Goal: Task Accomplishment & Management: Use online tool/utility

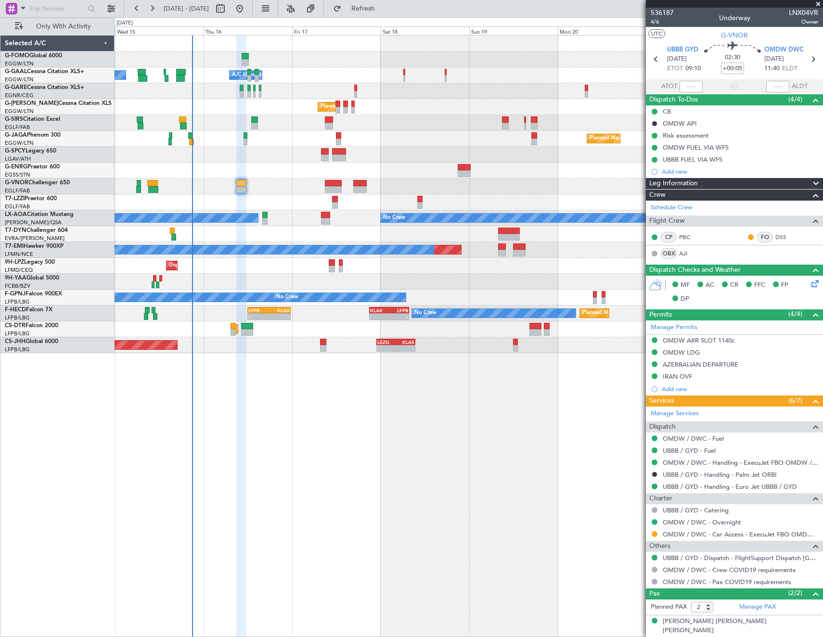
scroll to position [21, 0]
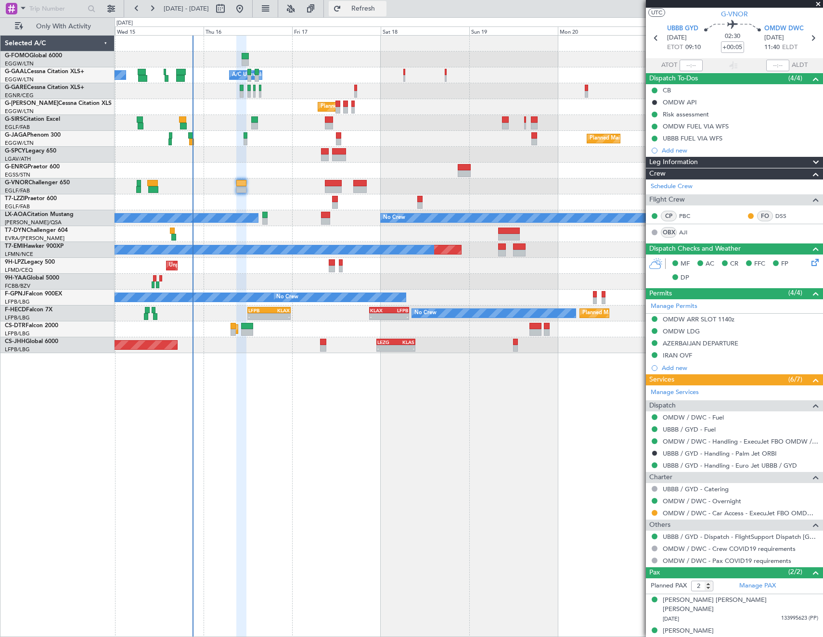
click at [384, 5] on span "Refresh" at bounding box center [363, 8] width 40 height 7
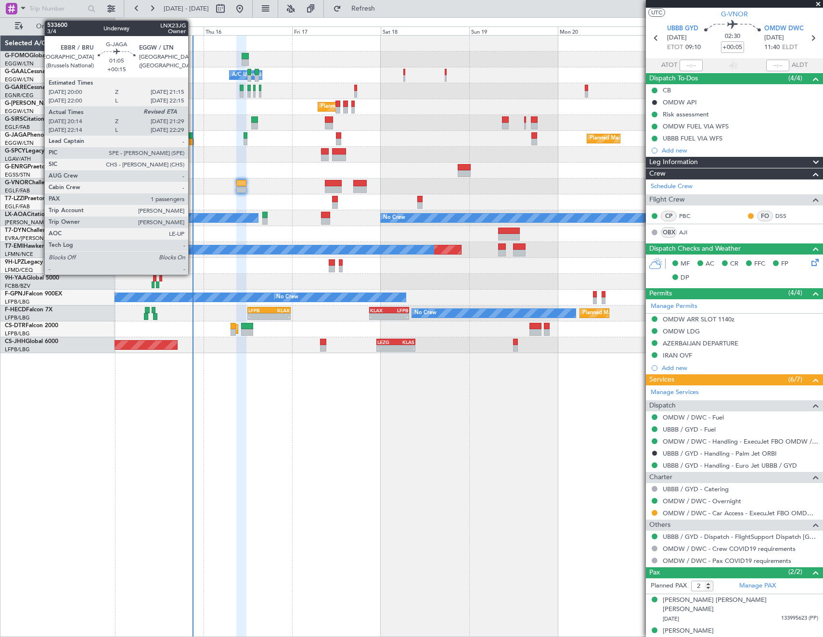
click at [193, 140] on div at bounding box center [191, 142] width 5 height 7
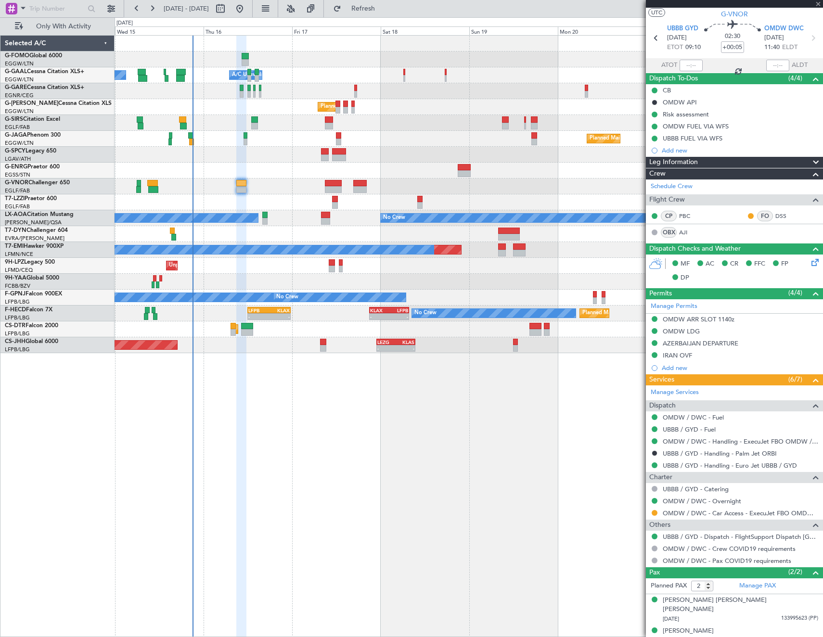
type input "+00:15"
type input "20:14"
type input "1"
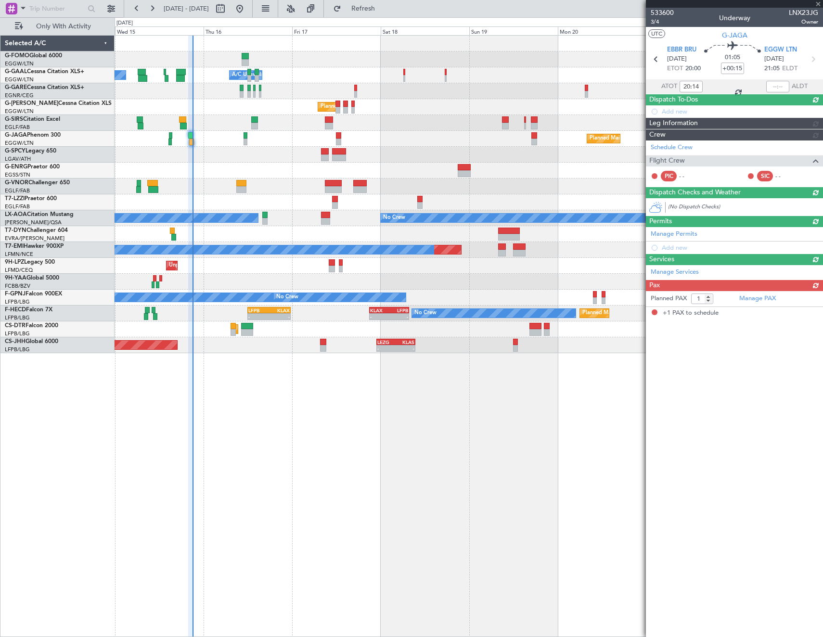
scroll to position [0, 0]
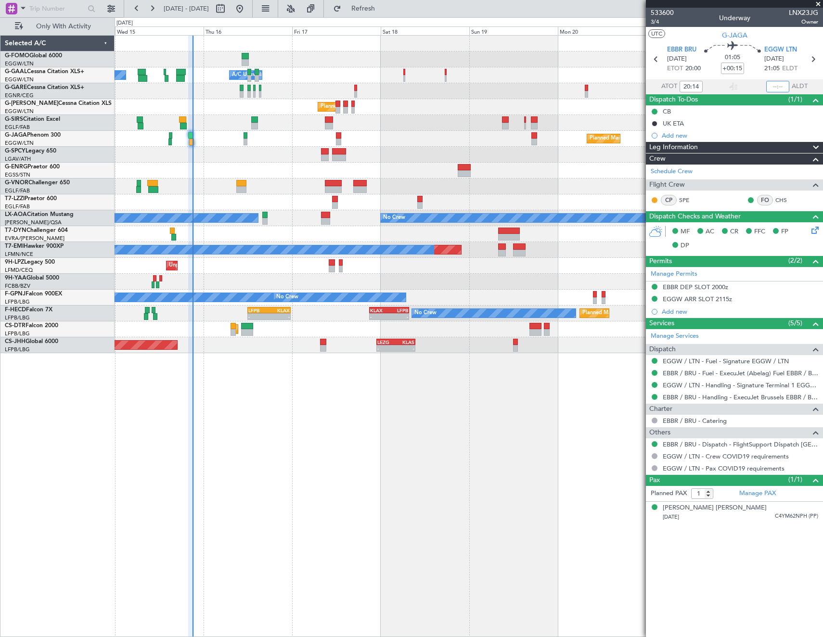
click at [775, 85] on input "text" at bounding box center [777, 87] width 23 height 12
click at [748, 582] on article "533600 3/4 Underway LNX23JG Owner UTC G-JAGA EBBR BRU [DATE] ETOT 20:00 01:05 +…" at bounding box center [734, 323] width 177 height 630
type input "21:03"
type input "22:14"
type input "22:03"
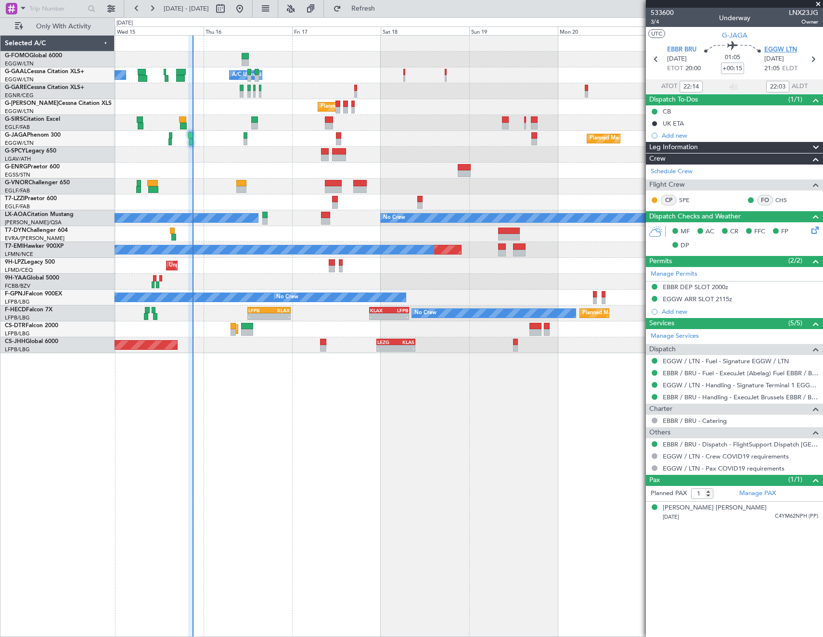
type input "20:14"
type input "21:03"
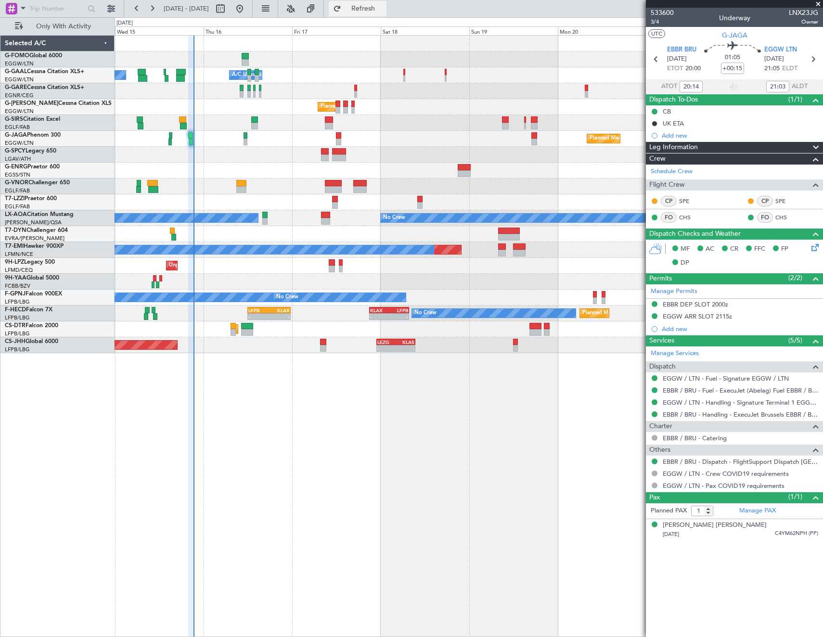
click at [387, 14] on button "Refresh" at bounding box center [358, 8] width 58 height 15
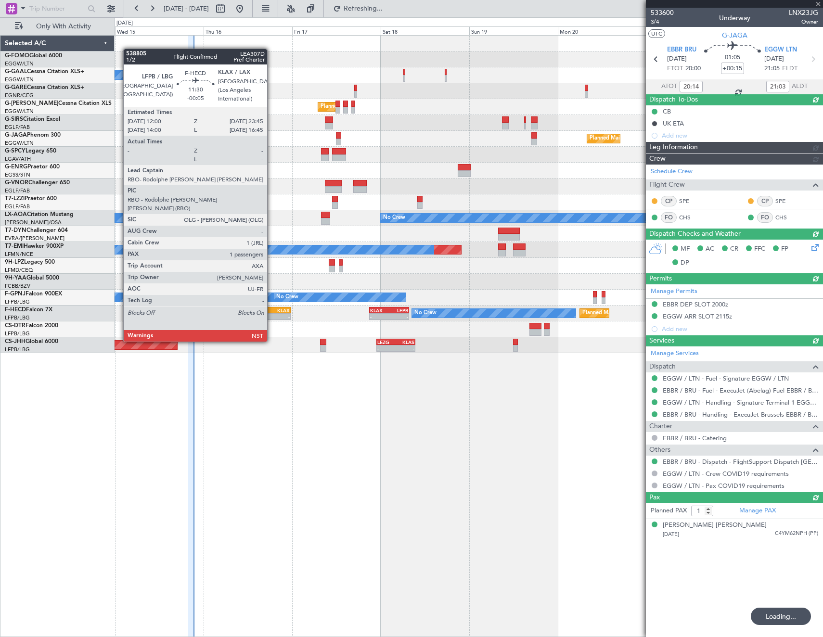
click at [272, 315] on div "-" at bounding box center [279, 317] width 21 height 6
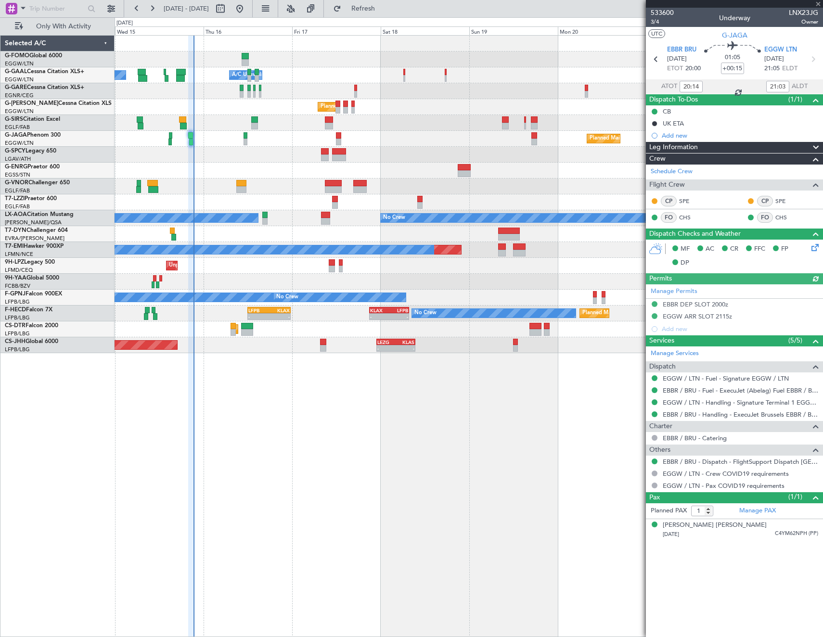
type input "-00:05"
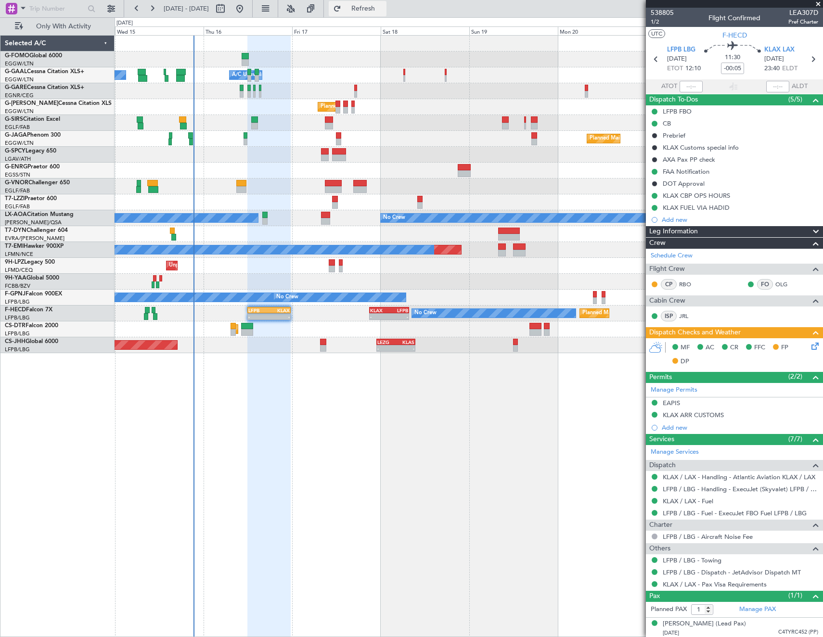
click at [380, 6] on span "Refresh" at bounding box center [363, 8] width 40 height 7
click at [387, 15] on button "Refresh" at bounding box center [358, 8] width 58 height 15
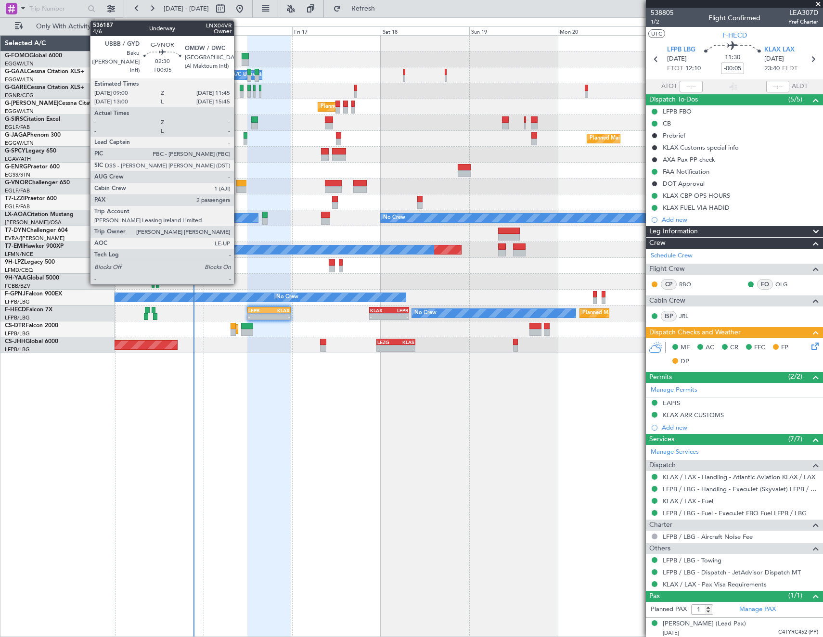
click at [238, 193] on div at bounding box center [241, 189] width 11 height 7
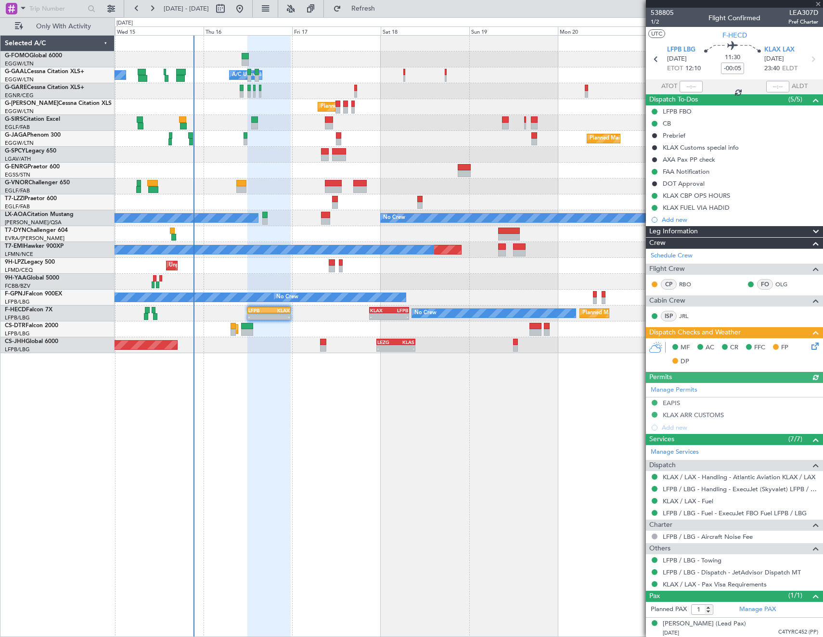
type input "+00:05"
type input "2"
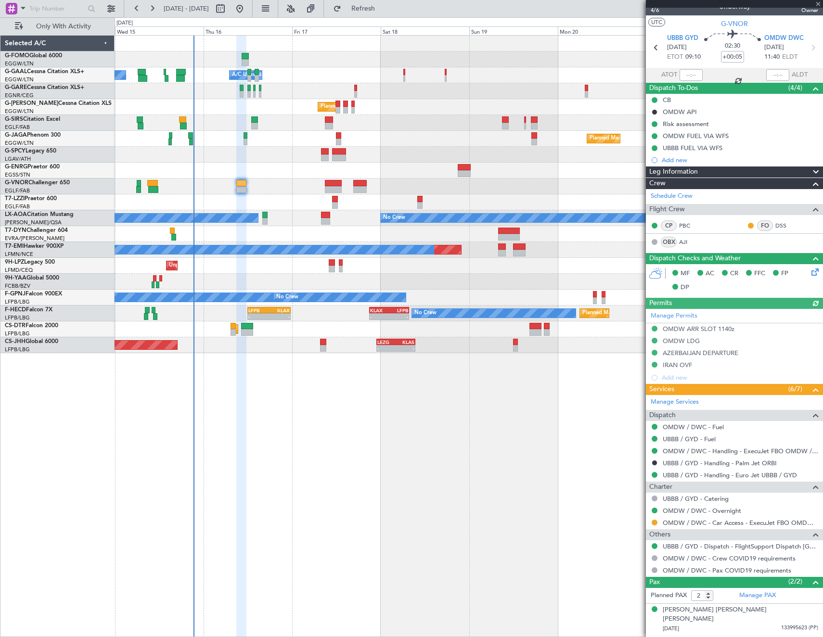
scroll to position [21, 0]
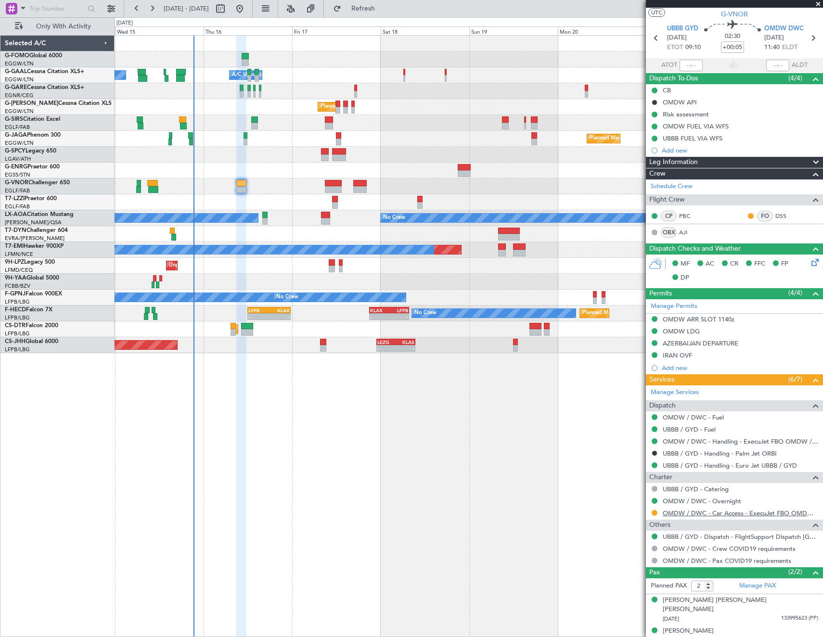
click at [750, 513] on link "OMDW / DWC - Car Access - ExecuJet FBO OMDW / DWC" at bounding box center [740, 513] width 155 height 8
click at [720, 513] on link "OMDW / DWC - Car Access - ExecuJet FBO OMDW / DWC" at bounding box center [740, 513] width 155 height 8
